Goal: Find specific page/section

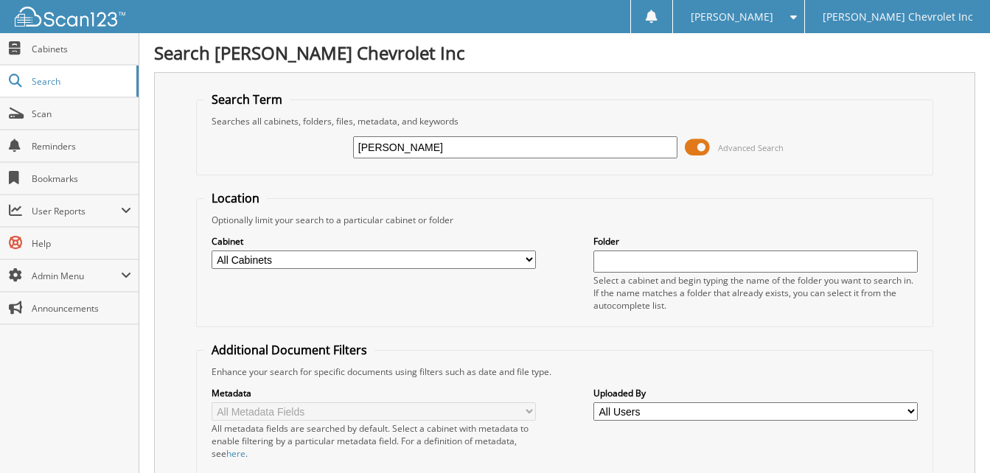
type input "[PERSON_NAME]"
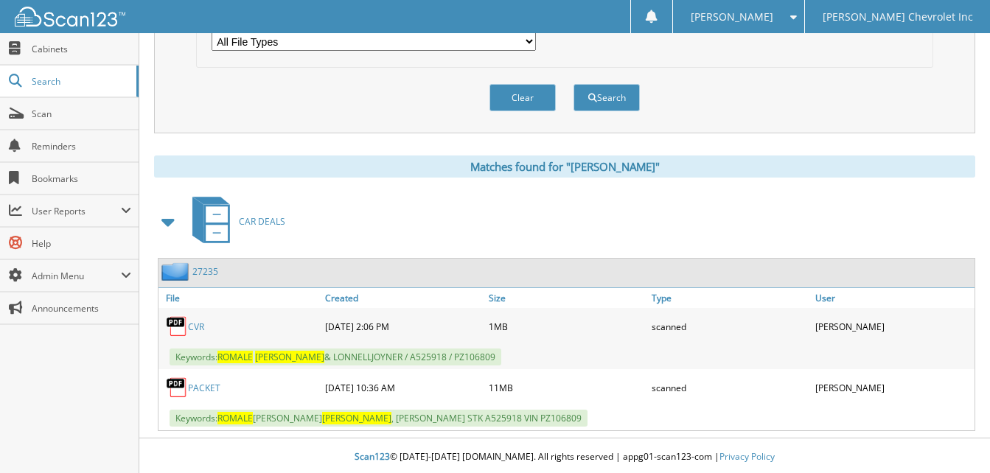
scroll to position [519, 0]
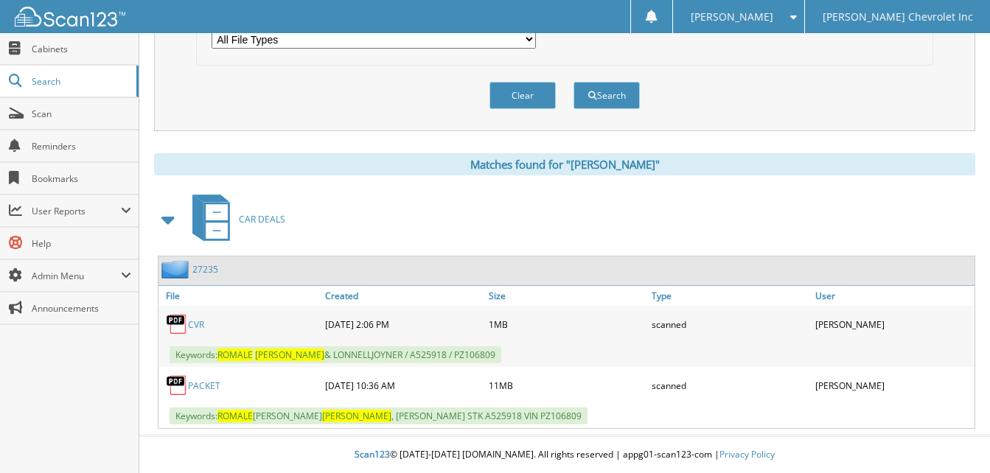
click at [203, 385] on link "PACKET" at bounding box center [204, 386] width 32 height 13
